Goal: Task Accomplishment & Management: Use online tool/utility

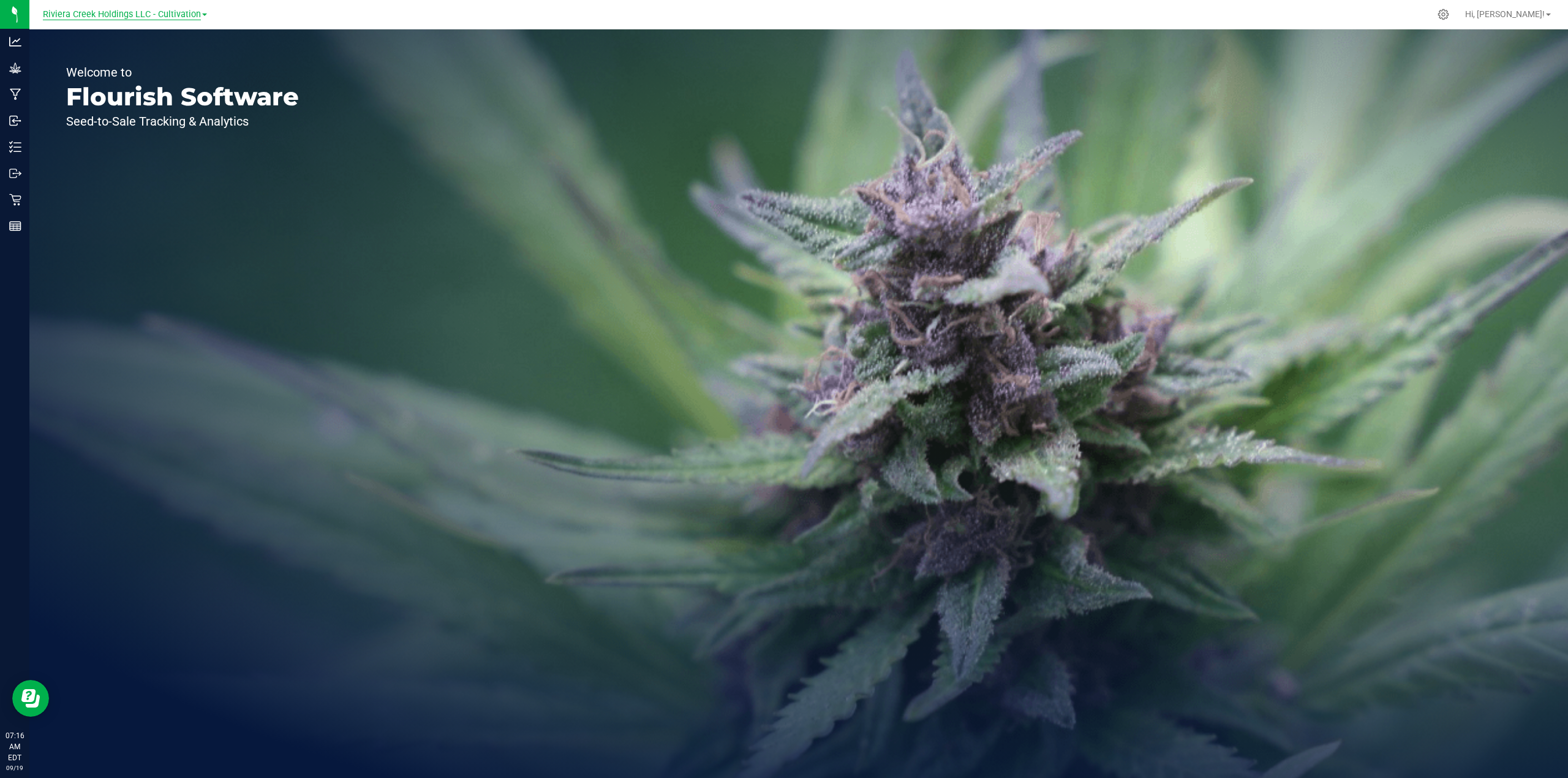
click at [158, 15] on span "Riviera Creek Holdings LLC - Cultivation" at bounding box center [122, 15] width 158 height 11
click at [182, 54] on link "Riviera Creek Holdings LLC - Processing" at bounding box center [125, 60] width 179 height 17
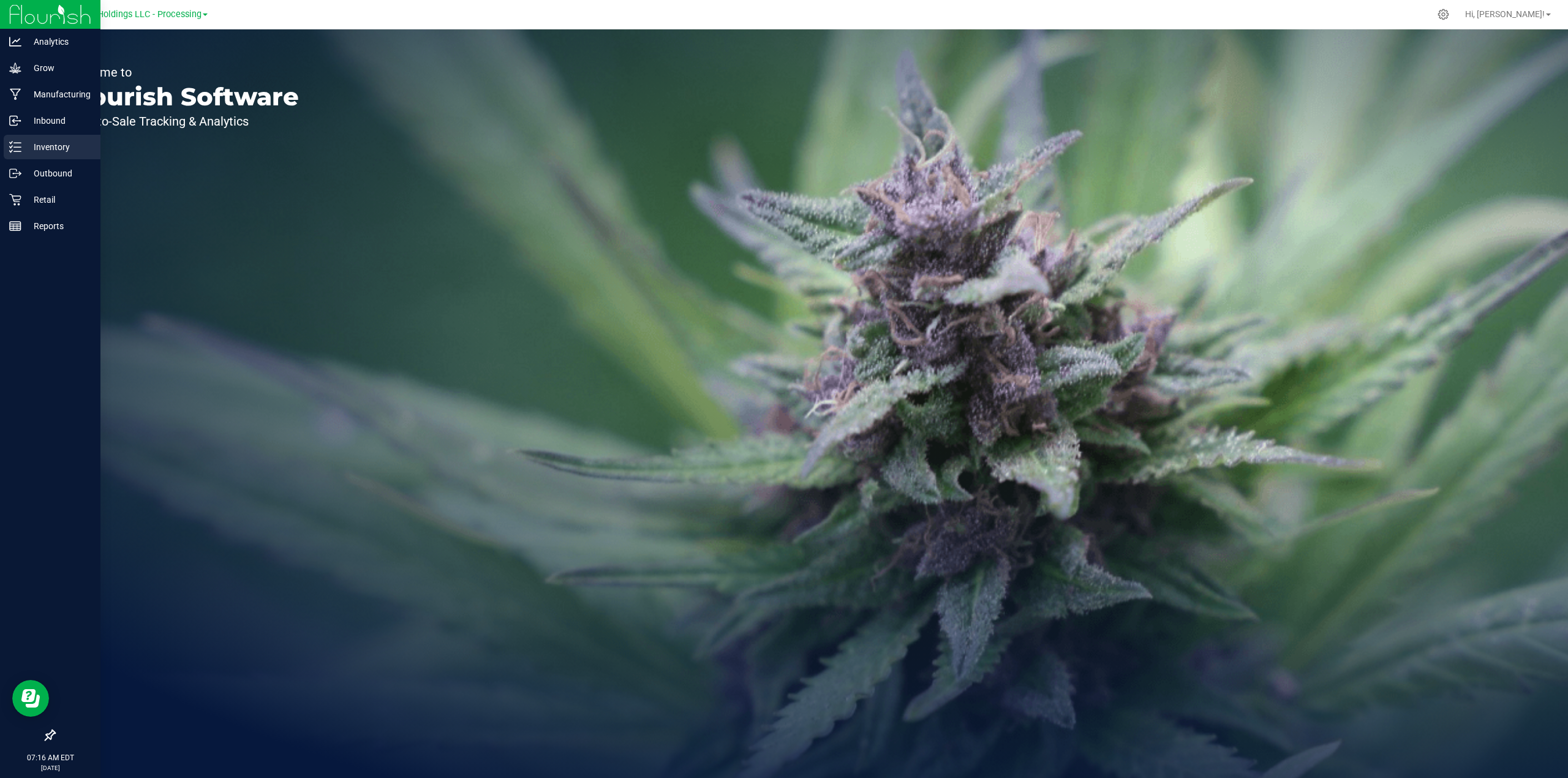
click at [41, 143] on p "Inventory" at bounding box center [58, 147] width 73 height 15
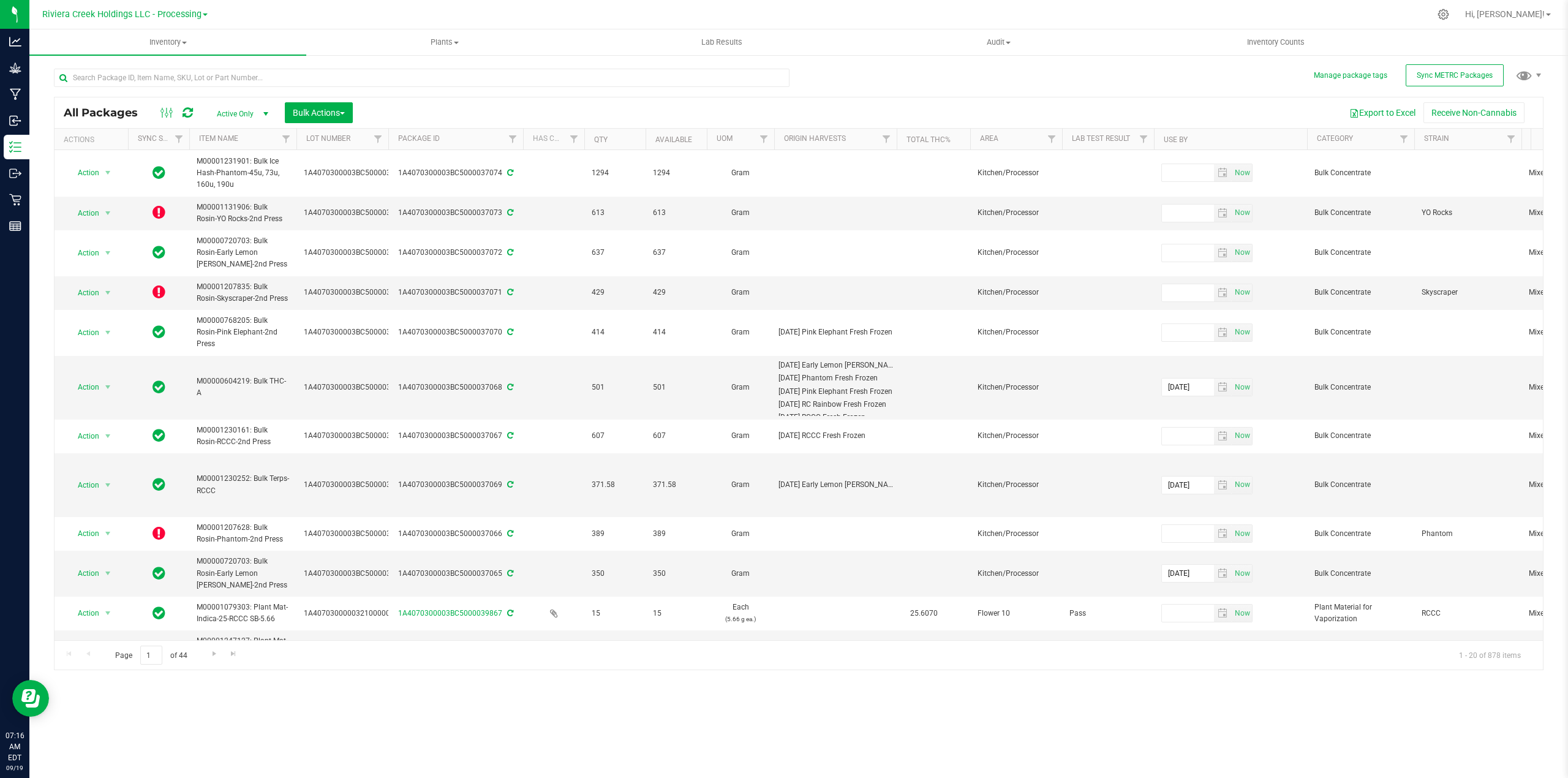
scroll to position [0, 123]
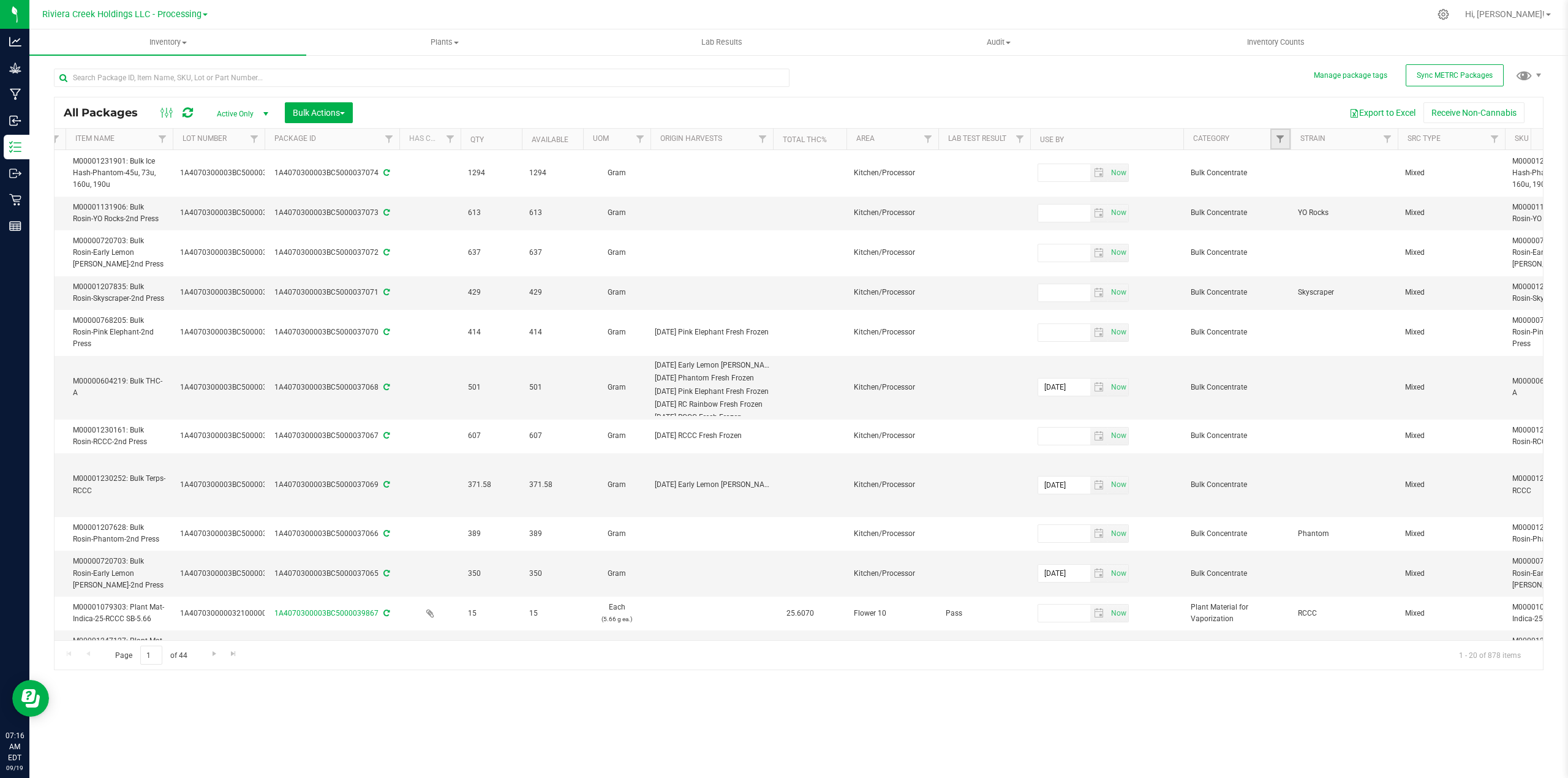
click at [1285, 135] on link "Filter" at bounding box center [1280, 139] width 20 height 21
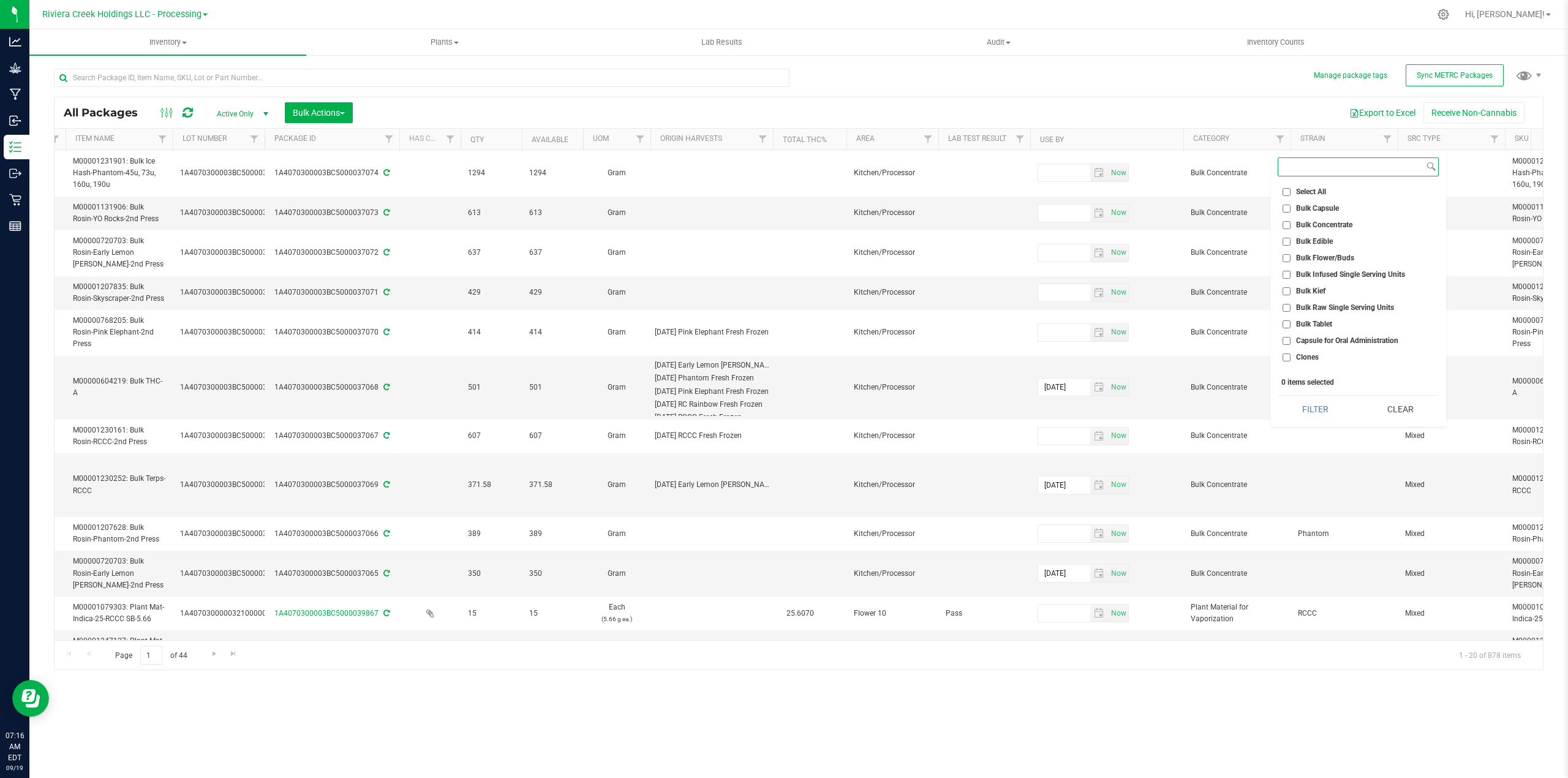
scroll to position [81, 0]
click at [1339, 309] on span "Edible for Oral Administration" at bounding box center [1344, 309] width 96 height 7
click at [1291, 309] on input "Edible for Oral Administration" at bounding box center [1286, 309] width 8 height 8
checkbox input "true"
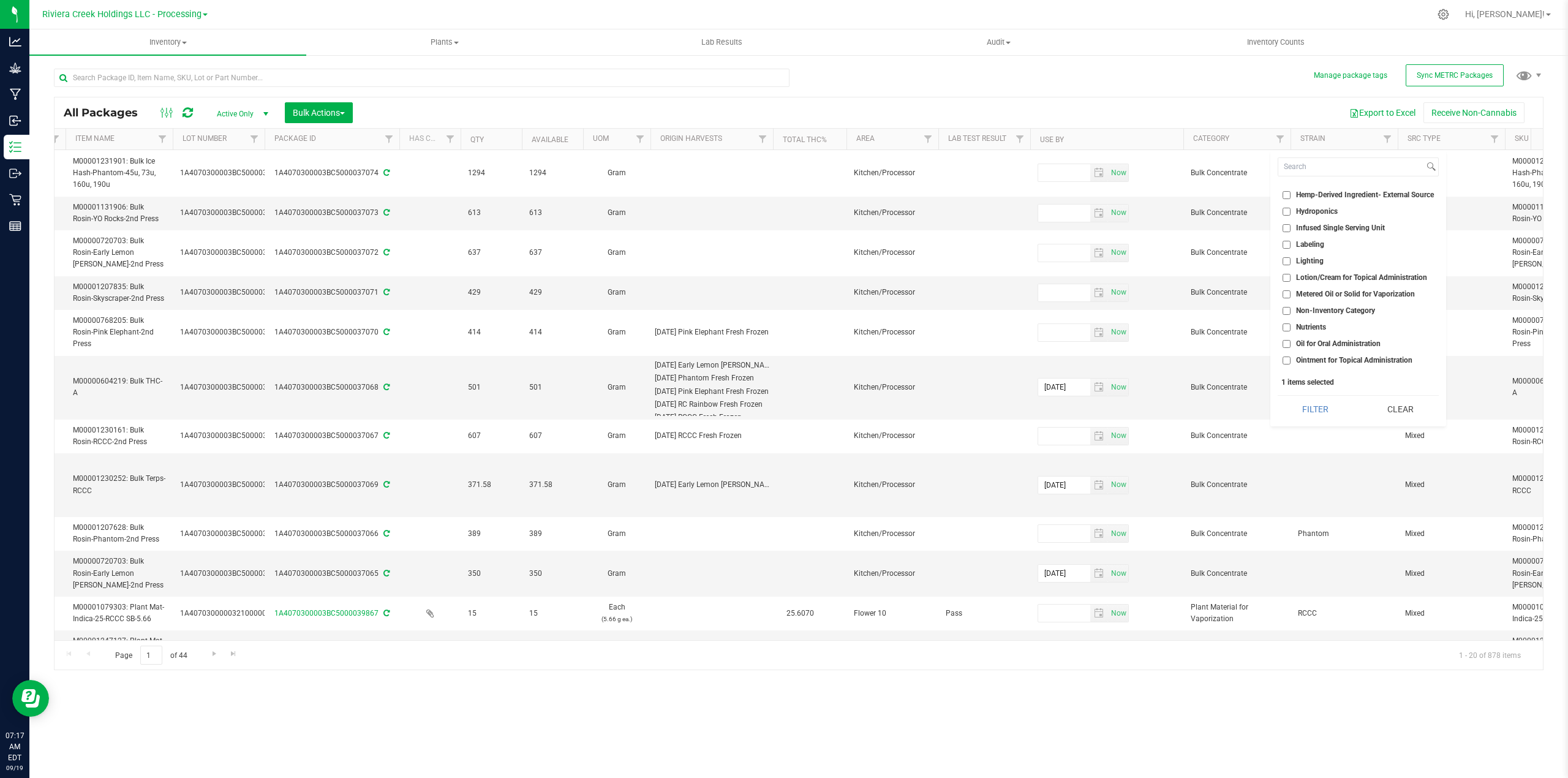
click at [1357, 295] on span "Metered Oil or Solid for Vaporization" at bounding box center [1356, 294] width 119 height 7
click at [1291, 295] on input "Metered Oil or Solid for Vaporization" at bounding box center [1286, 294] width 8 height 8
checkbox input "true"
click at [1350, 315] on span "Plant Material for Vaporization" at bounding box center [1346, 312] width 99 height 7
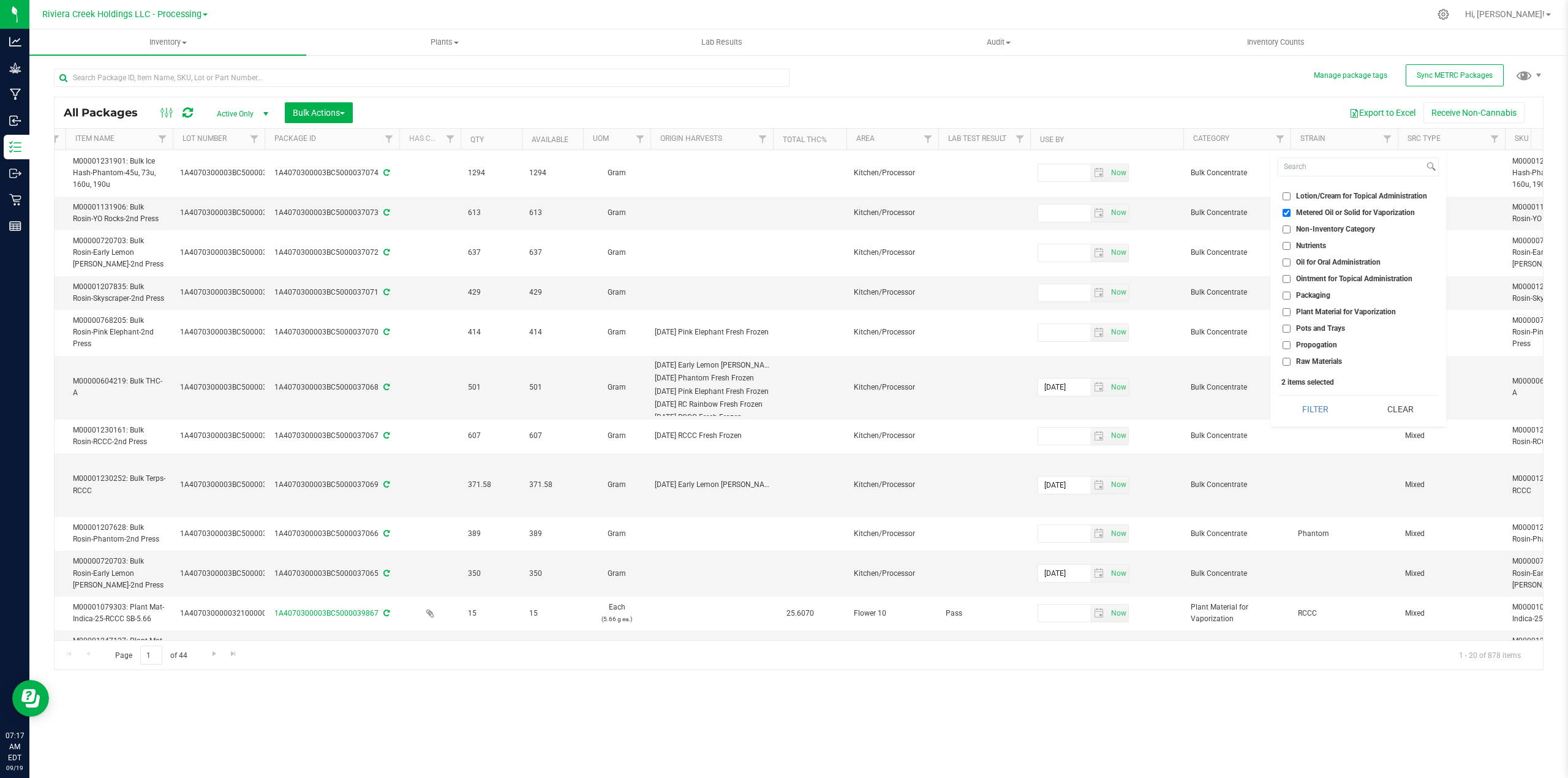
click at [1291, 315] on input "Plant Material for Vaporization" at bounding box center [1286, 312] width 8 height 8
checkbox input "true"
click at [1322, 405] on button "Filter" at bounding box center [1315, 409] width 76 height 27
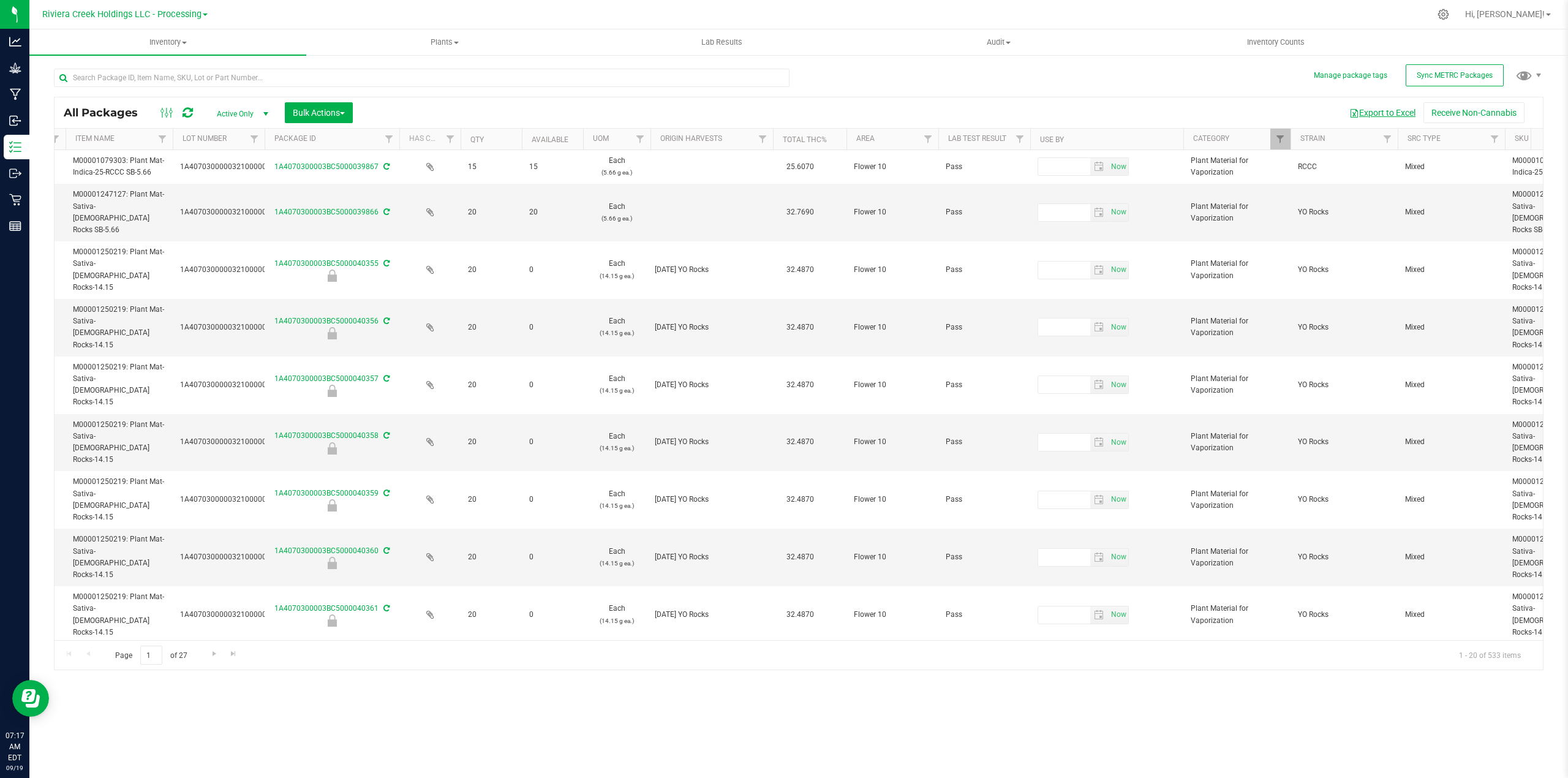
click at [1367, 111] on button "Export to Excel" at bounding box center [1382, 113] width 82 height 21
